Goal: Find specific page/section: Find specific page/section

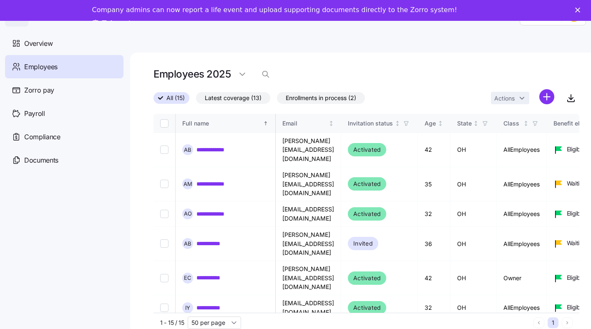
scroll to position [0, 1882]
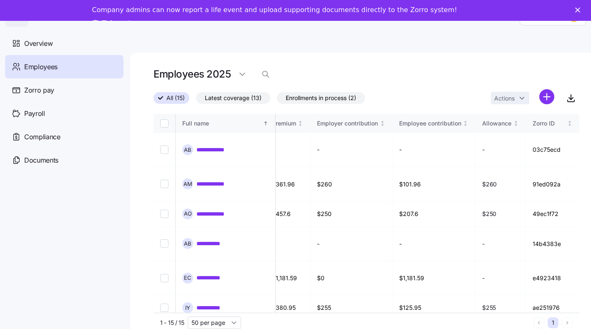
drag, startPoint x: 545, startPoint y: 43, endPoint x: 554, endPoint y: 31, distance: 14.8
click at [545, 43] on main "**********" at bounding box center [295, 183] width 591 height 324
click at [581, 10] on icon "Close" at bounding box center [578, 10] width 5 height 5
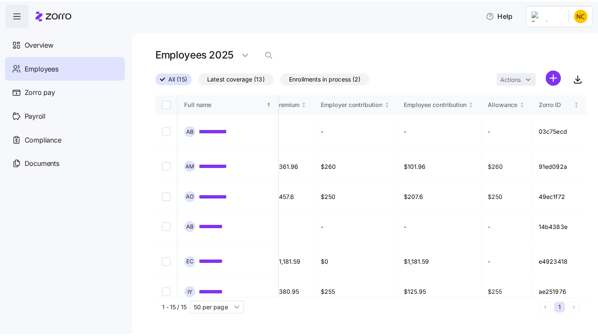
scroll to position [0, 0]
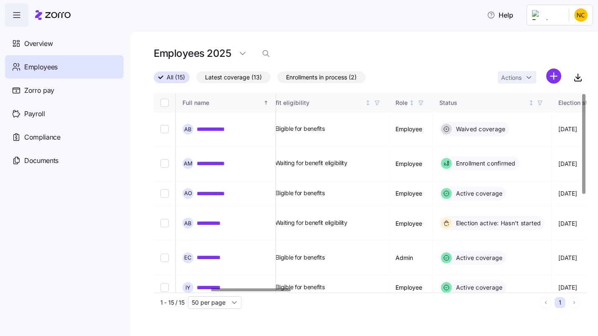
click at [217, 291] on div at bounding box center [251, 289] width 80 height 3
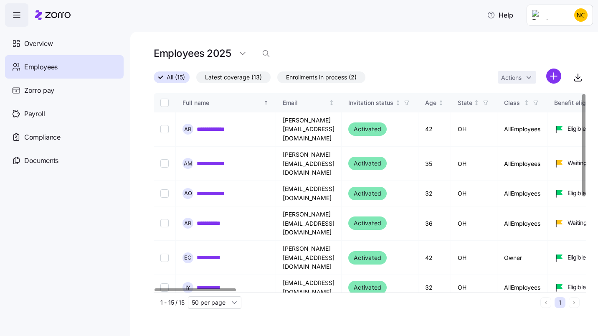
click at [235, 291] on div at bounding box center [194, 289] width 81 height 3
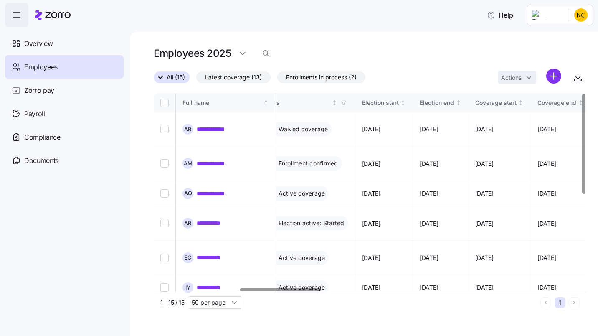
scroll to position [0, 460]
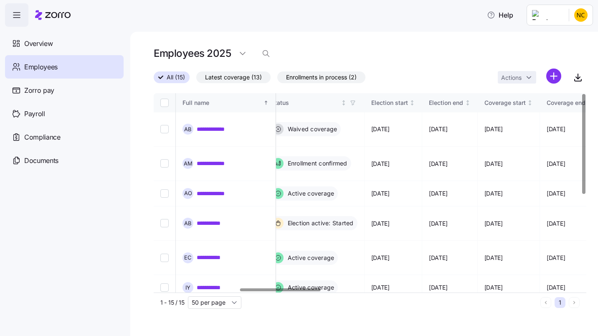
click at [315, 291] on div at bounding box center [280, 289] width 80 height 3
